Goal: Transaction & Acquisition: Book appointment/travel/reservation

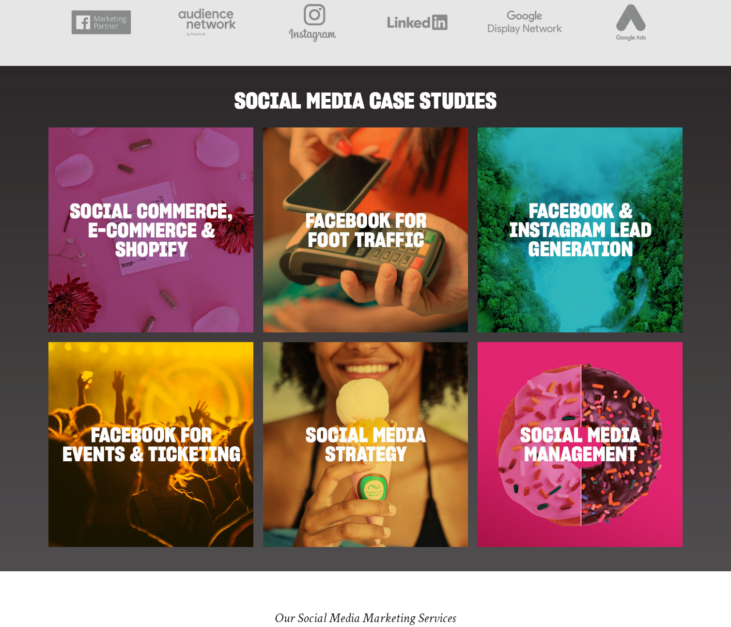
scroll to position [988, 0]
click at [578, 228] on img at bounding box center [580, 229] width 205 height 205
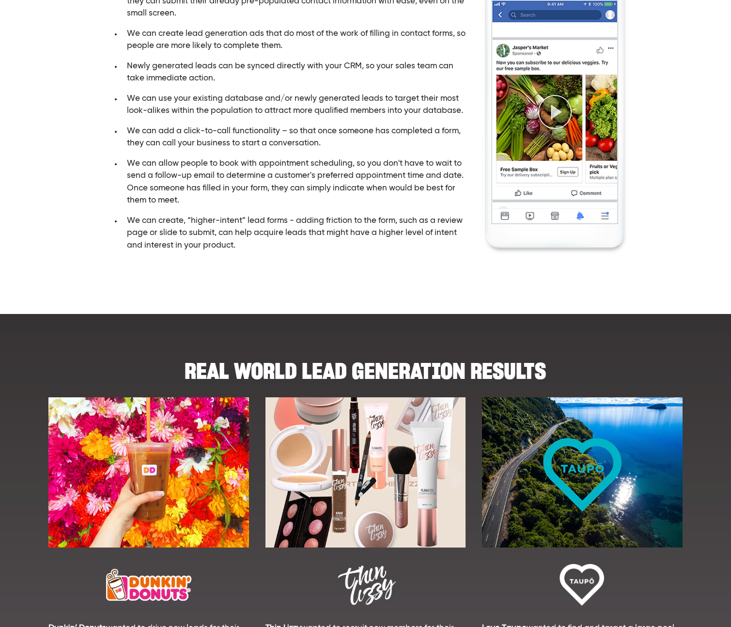
scroll to position [136, 0]
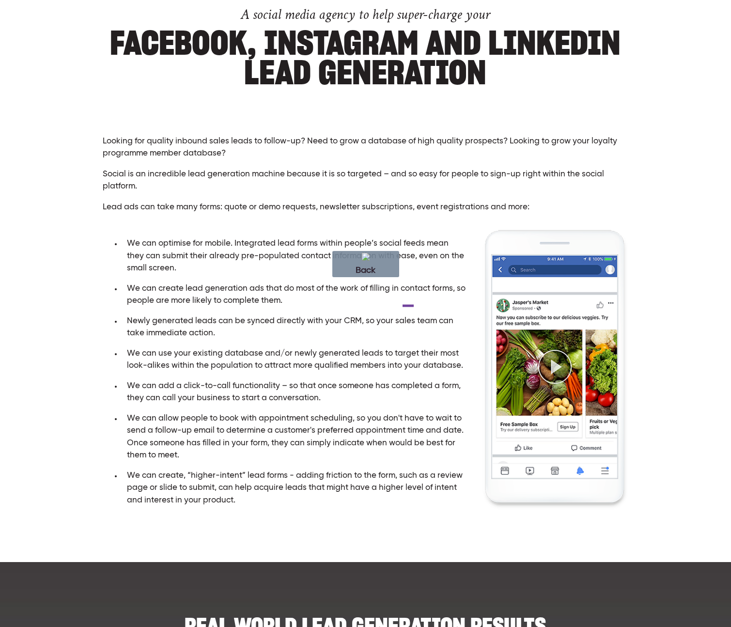
drag, startPoint x: 426, startPoint y: 306, endPoint x: 355, endPoint y: 306, distance: 71.7
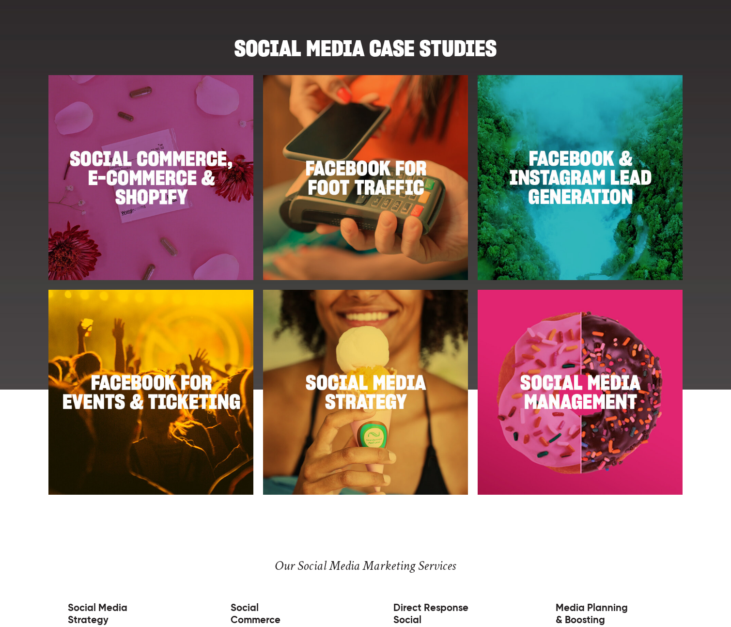
scroll to position [1155, 0]
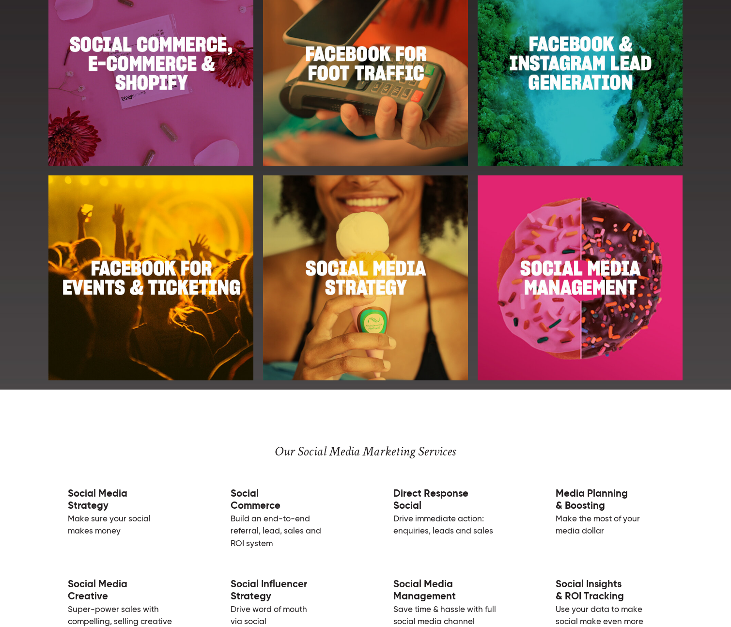
click at [381, 285] on img at bounding box center [365, 277] width 205 height 205
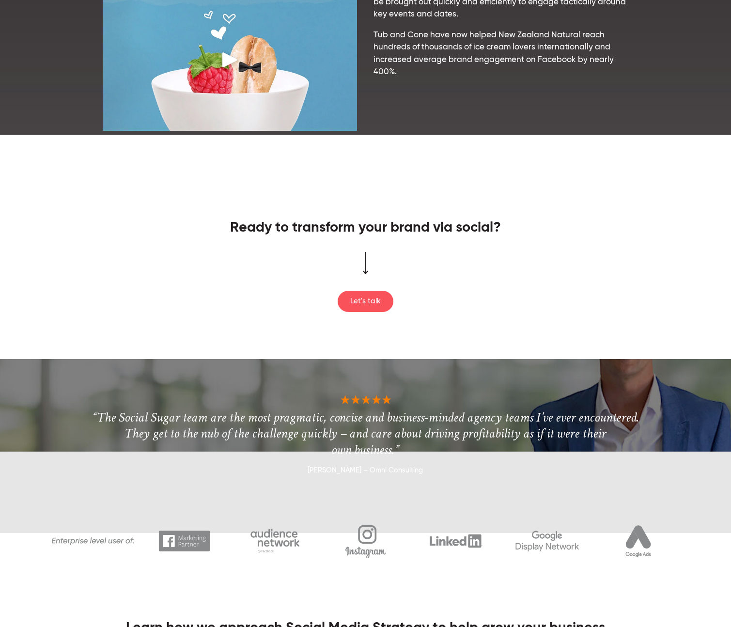
scroll to position [1045, 0]
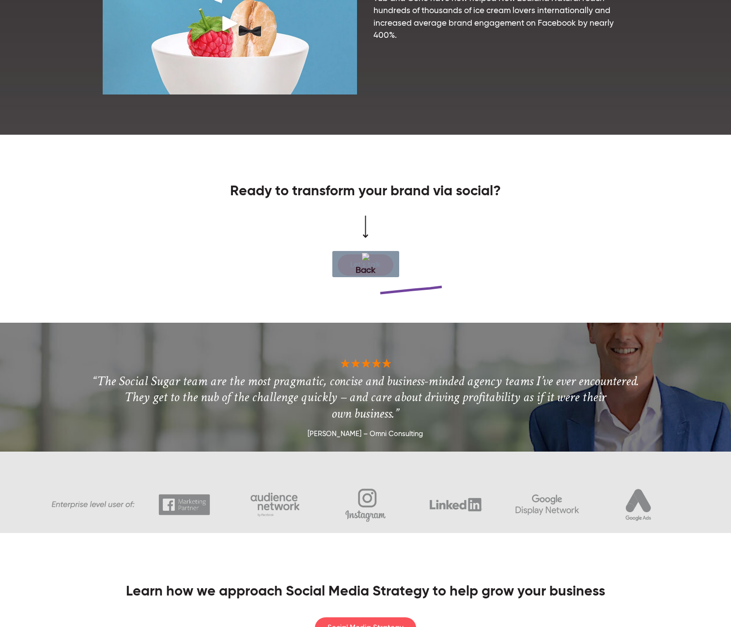
drag, startPoint x: 442, startPoint y: 287, endPoint x: 301, endPoint y: 296, distance: 140.8
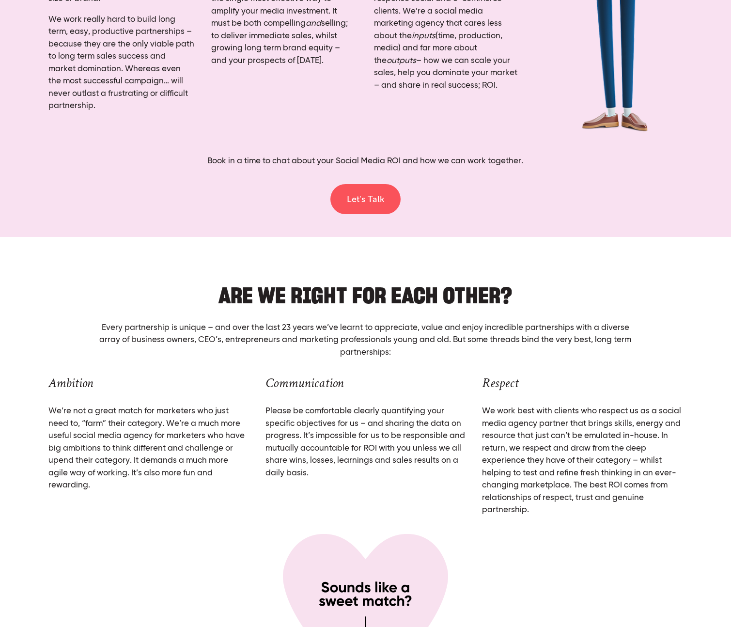
scroll to position [3343, 0]
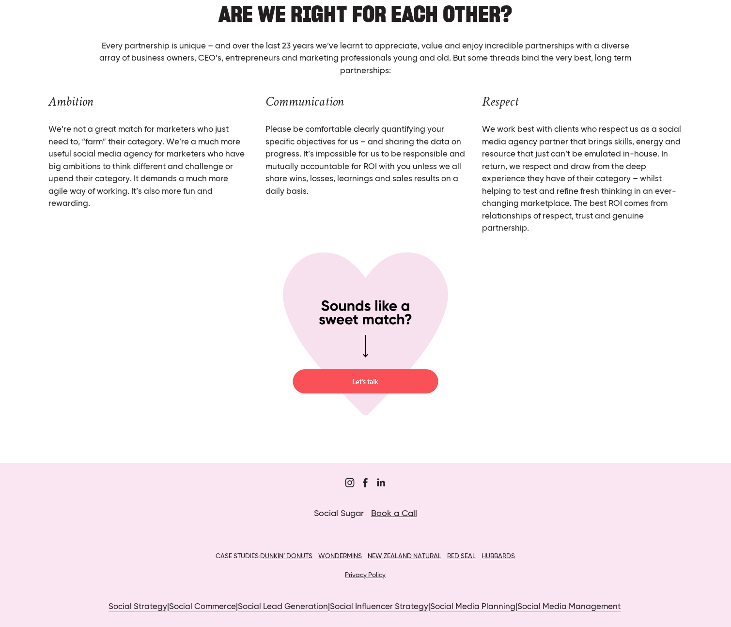
click at [374, 380] on img at bounding box center [366, 333] width 166 height 165
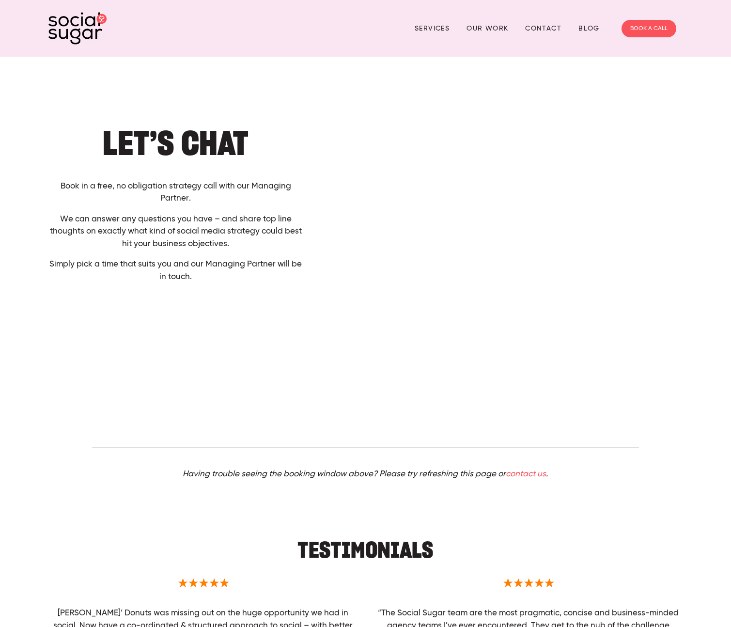
click at [284, 345] on div "Let’s Chat Book in a free, no obligation strategy call with our Managing Partne…" at bounding box center [365, 264] width 651 height 339
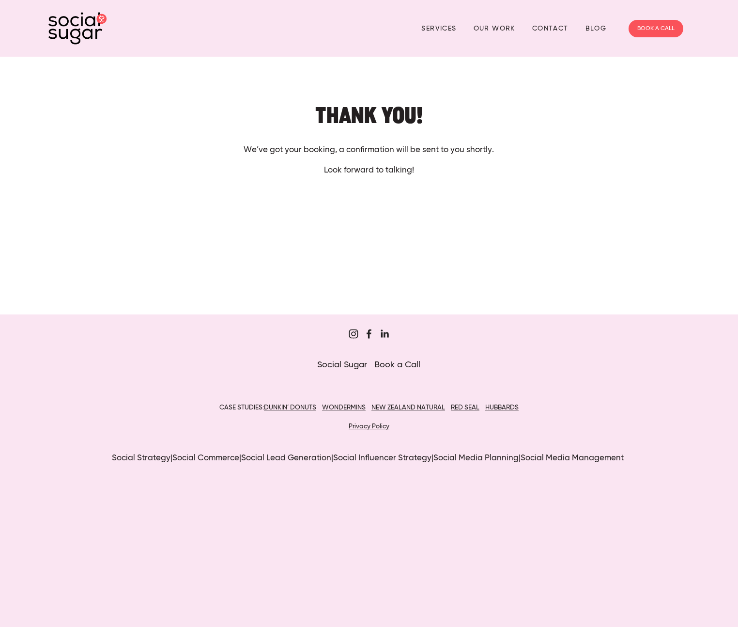
click at [78, 27] on img at bounding box center [77, 28] width 58 height 32
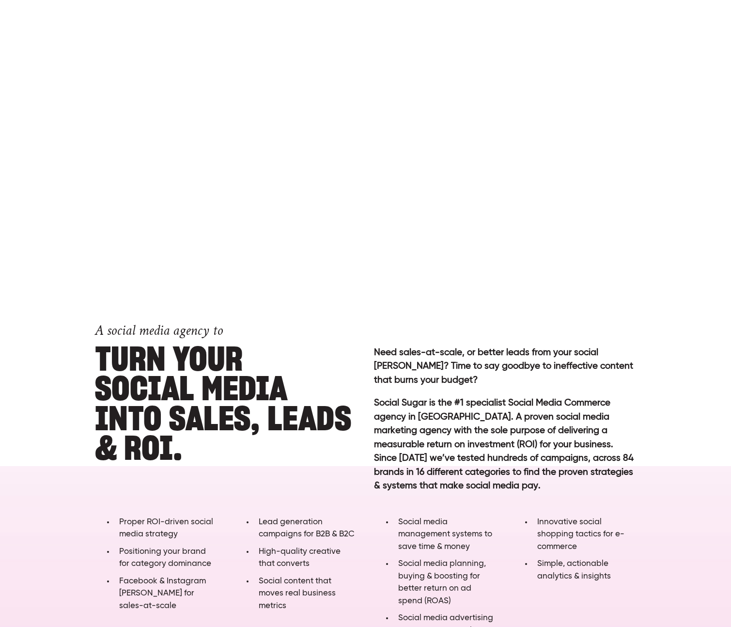
scroll to position [445, 0]
